Goal: Information Seeking & Learning: Learn about a topic

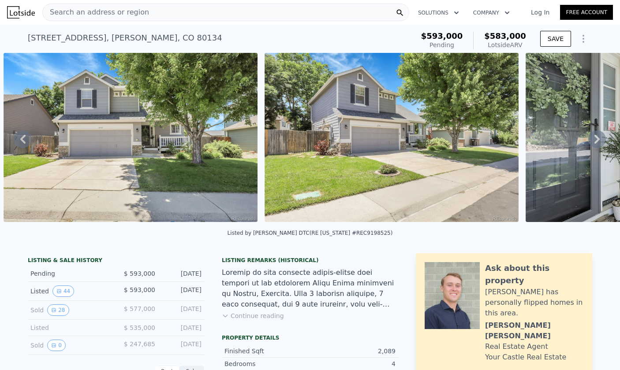
click at [604, 134] on icon at bounding box center [597, 140] width 18 height 18
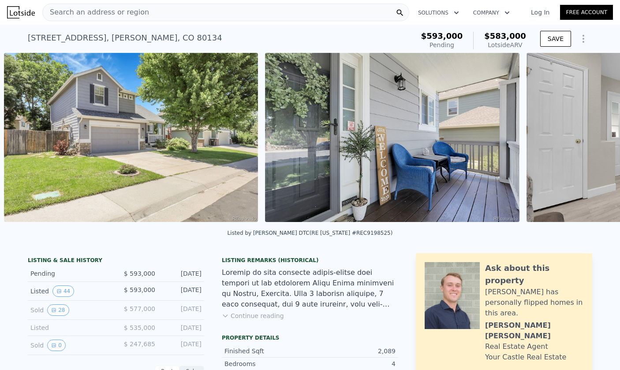
scroll to position [0, 926]
click at [599, 135] on icon at bounding box center [597, 140] width 18 height 18
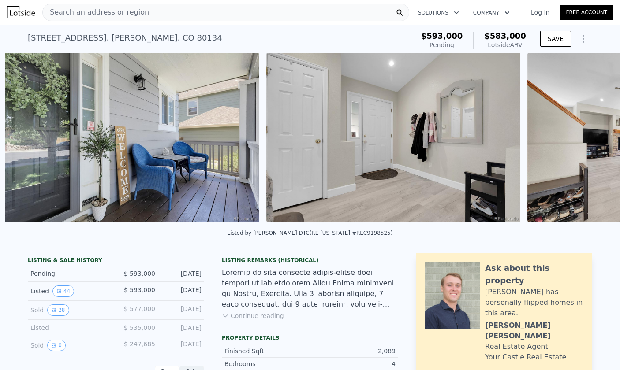
scroll to position [0, 1187]
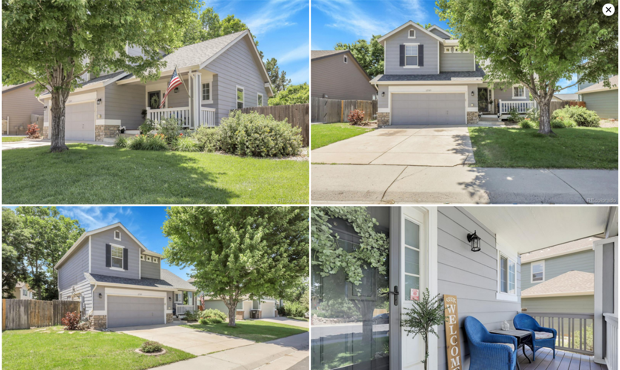
click at [605, 15] on icon at bounding box center [608, 10] width 12 height 12
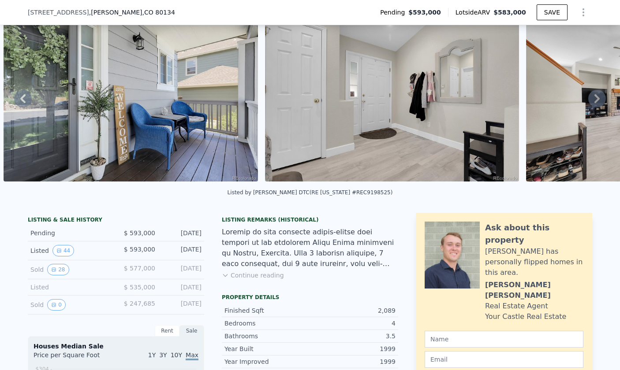
click at [324, 178] on img at bounding box center [392, 96] width 254 height 169
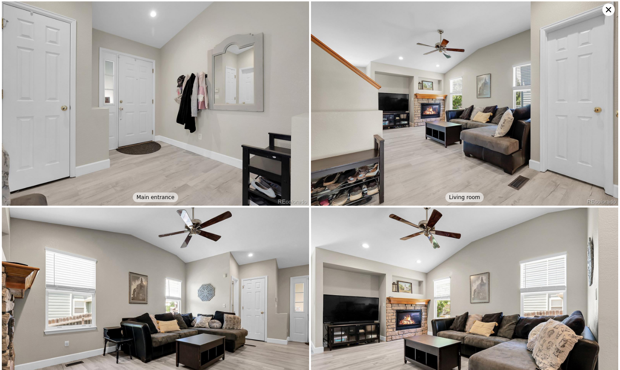
scroll to position [413, 0]
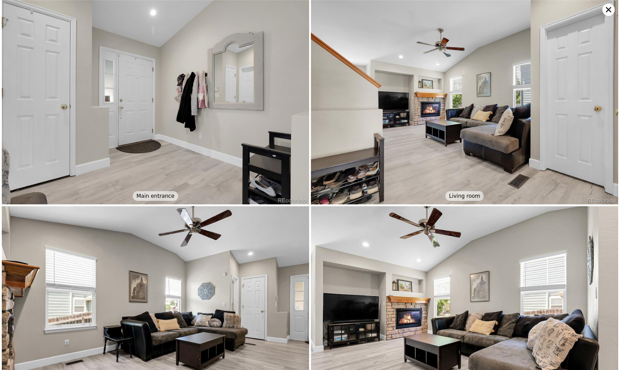
click at [609, 12] on icon at bounding box center [608, 10] width 12 height 12
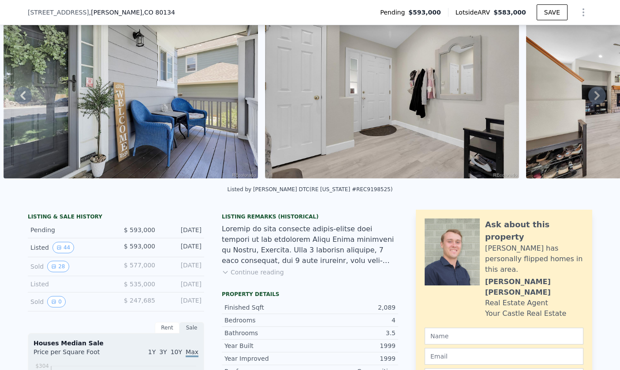
scroll to position [37, 0]
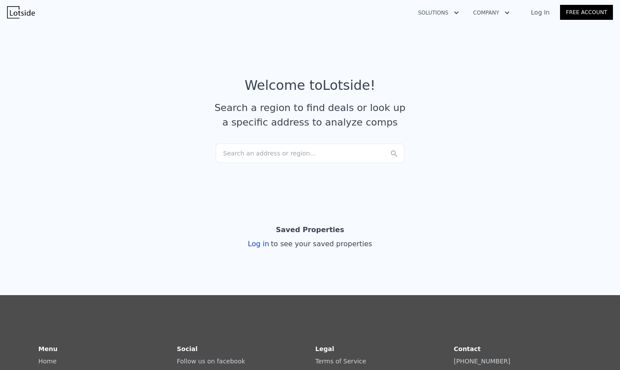
click at [317, 151] on div "Search an address or region..." at bounding box center [310, 153] width 189 height 19
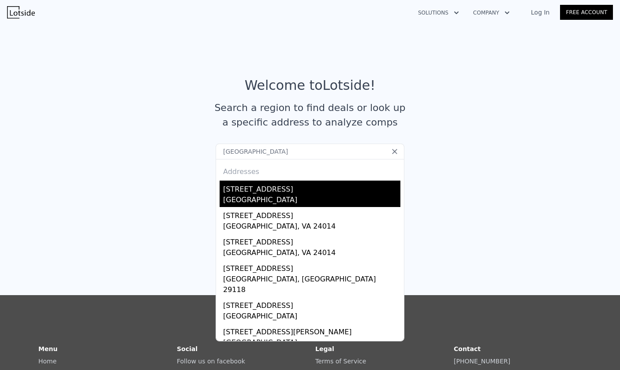
type input "3418 BELLEVILLE RIDGE ROA"
click at [267, 198] on div "Elbert County, CO 80107" at bounding box center [311, 201] width 177 height 12
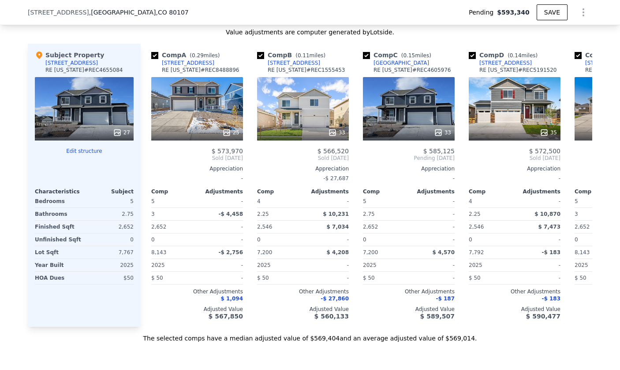
scroll to position [833, 0]
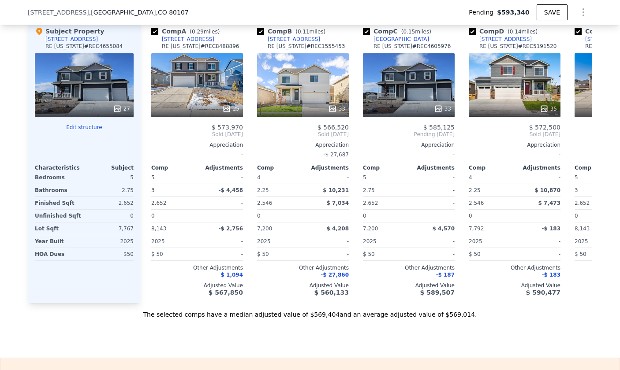
click at [93, 131] on button "Edit structure" at bounding box center [84, 127] width 99 height 7
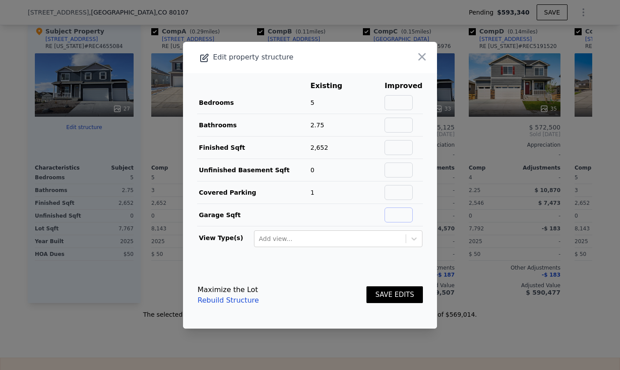
click at [399, 220] on input "text" at bounding box center [398, 215] width 28 height 15
click at [332, 216] on td at bounding box center [333, 215] width 46 height 22
click at [410, 241] on icon at bounding box center [414, 239] width 9 height 9
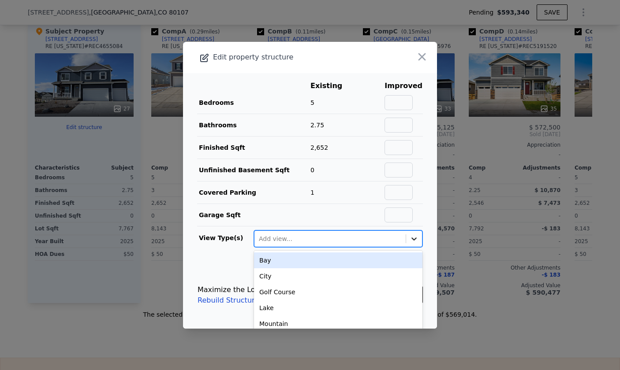
click at [413, 241] on icon at bounding box center [414, 239] width 9 height 9
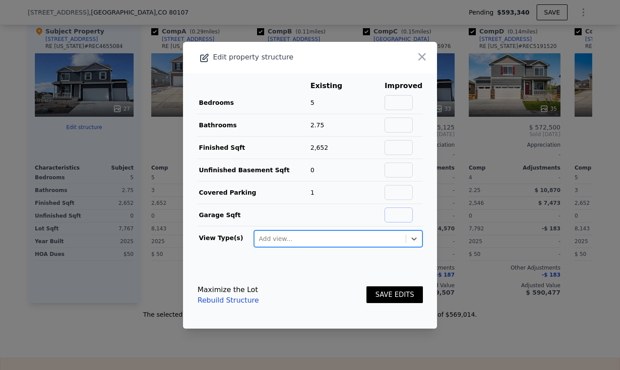
click at [400, 214] on input "text" at bounding box center [398, 215] width 28 height 15
click at [419, 51] on icon "button" at bounding box center [422, 57] width 12 height 12
type input "$ 585,000"
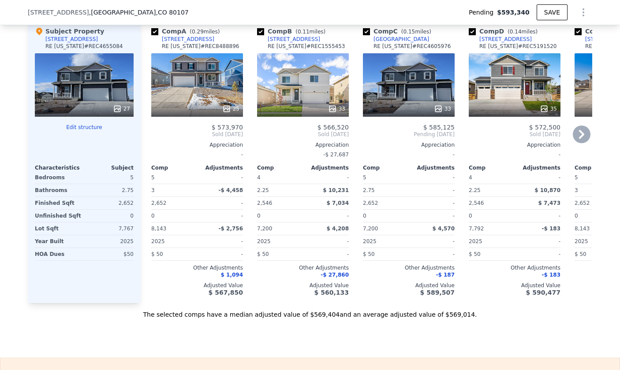
type input "-$ 81,199"
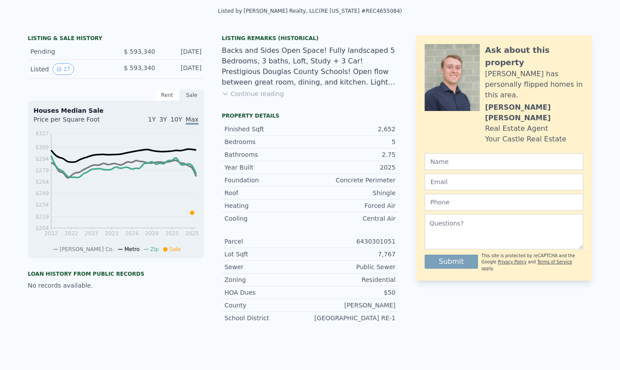
scroll to position [0, 0]
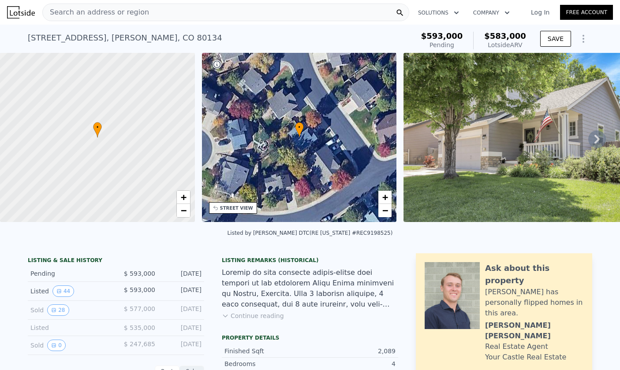
click at [506, 36] on span "$583,000" at bounding box center [505, 35] width 42 height 9
click at [516, 37] on span "$583,000" at bounding box center [505, 35] width 42 height 9
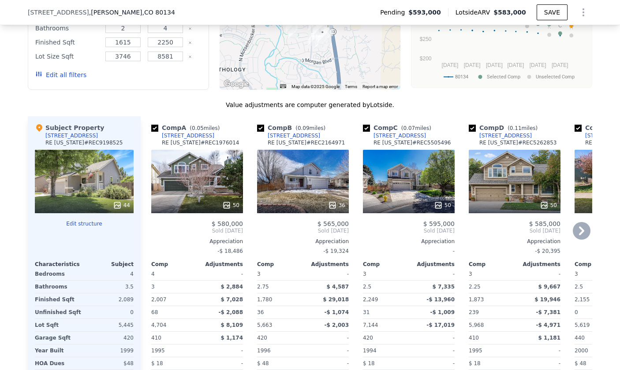
scroll to position [941, 0]
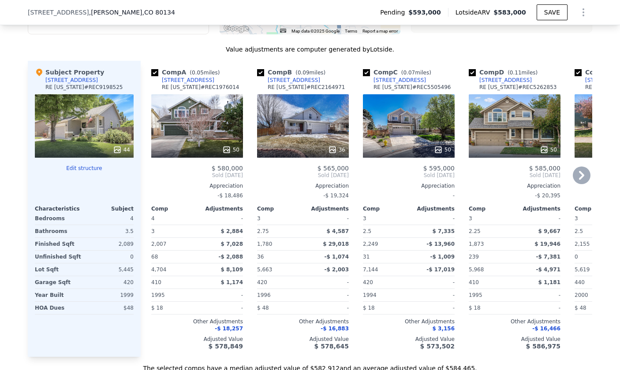
click at [581, 175] on icon at bounding box center [582, 176] width 18 height 18
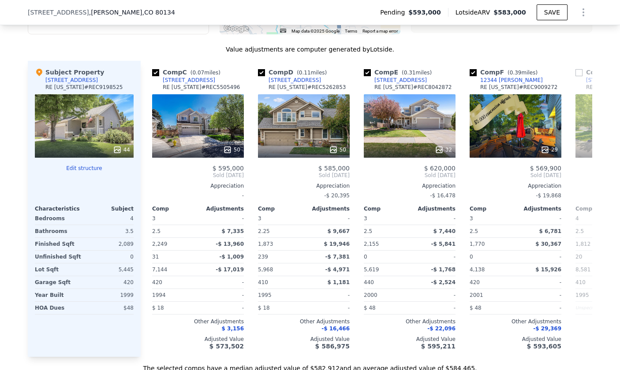
scroll to position [0, 212]
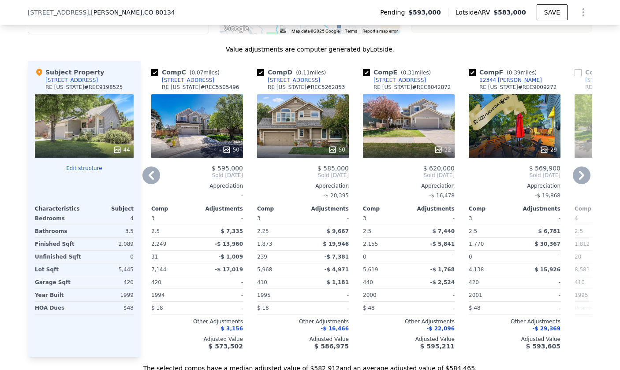
click at [577, 177] on icon at bounding box center [582, 176] width 18 height 18
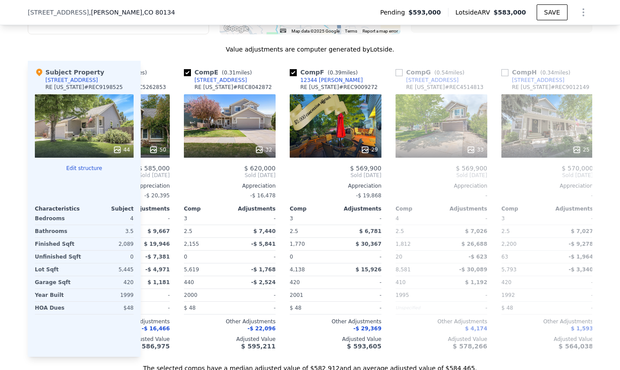
scroll to position [0, 423]
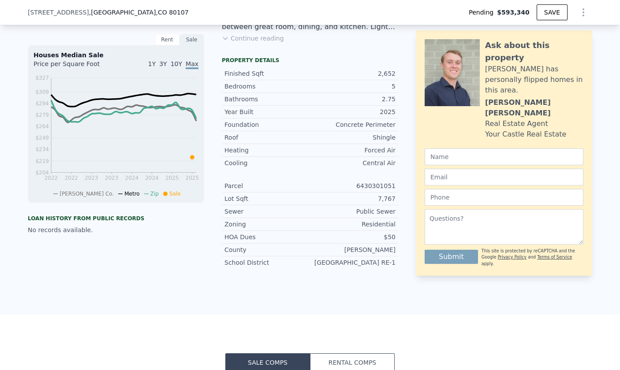
scroll to position [552, 0]
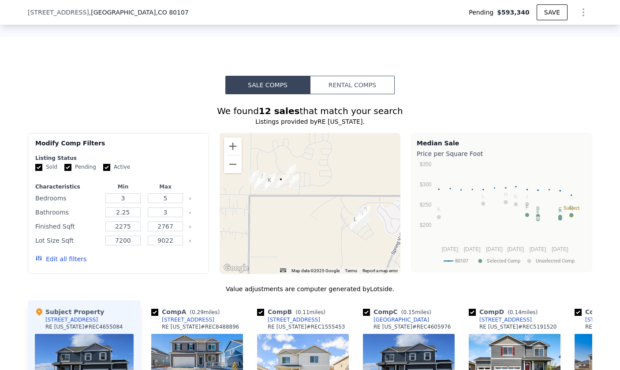
type input "$ 585,000"
type input "-$ 81,199"
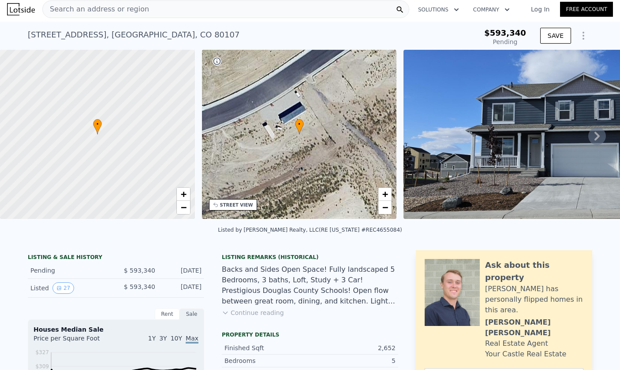
scroll to position [0, 0]
